Goal: Check status

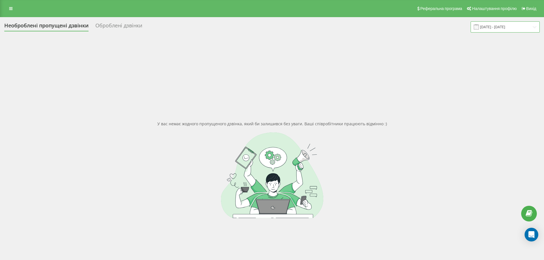
click at [500, 26] on input "[DATE] - [DATE]" at bounding box center [505, 26] width 69 height 11
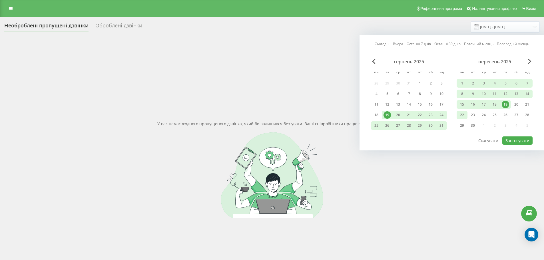
click at [462, 117] on div "22" at bounding box center [461, 114] width 7 height 7
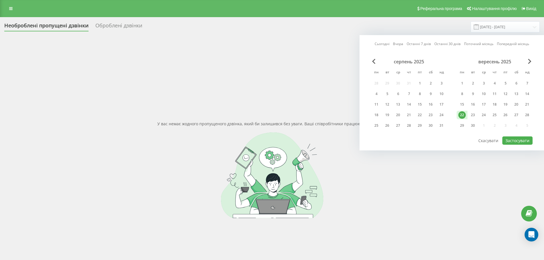
click at [462, 117] on div "22" at bounding box center [461, 114] width 7 height 7
click at [463, 81] on div "1" at bounding box center [461, 83] width 7 height 7
click at [462, 117] on div "22" at bounding box center [461, 114] width 7 height 7
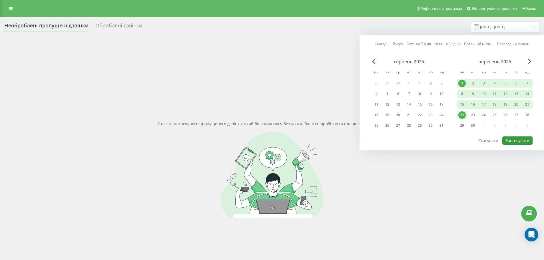
click at [519, 141] on button "Застосувати" at bounding box center [517, 141] width 30 height 8
type input "[DATE] - [DATE]"
